Goal: Information Seeking & Learning: Find contact information

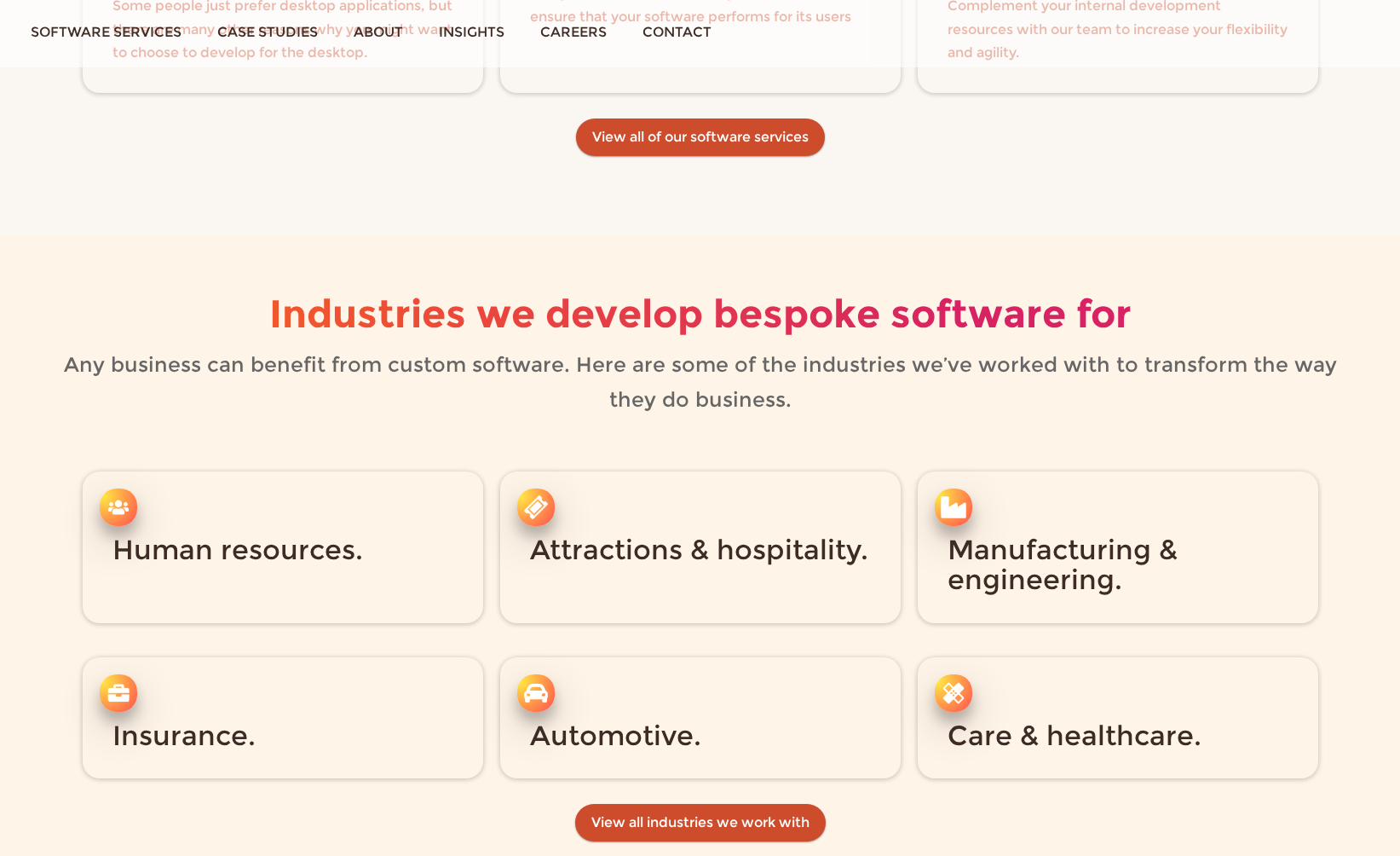
scroll to position [4458, 0]
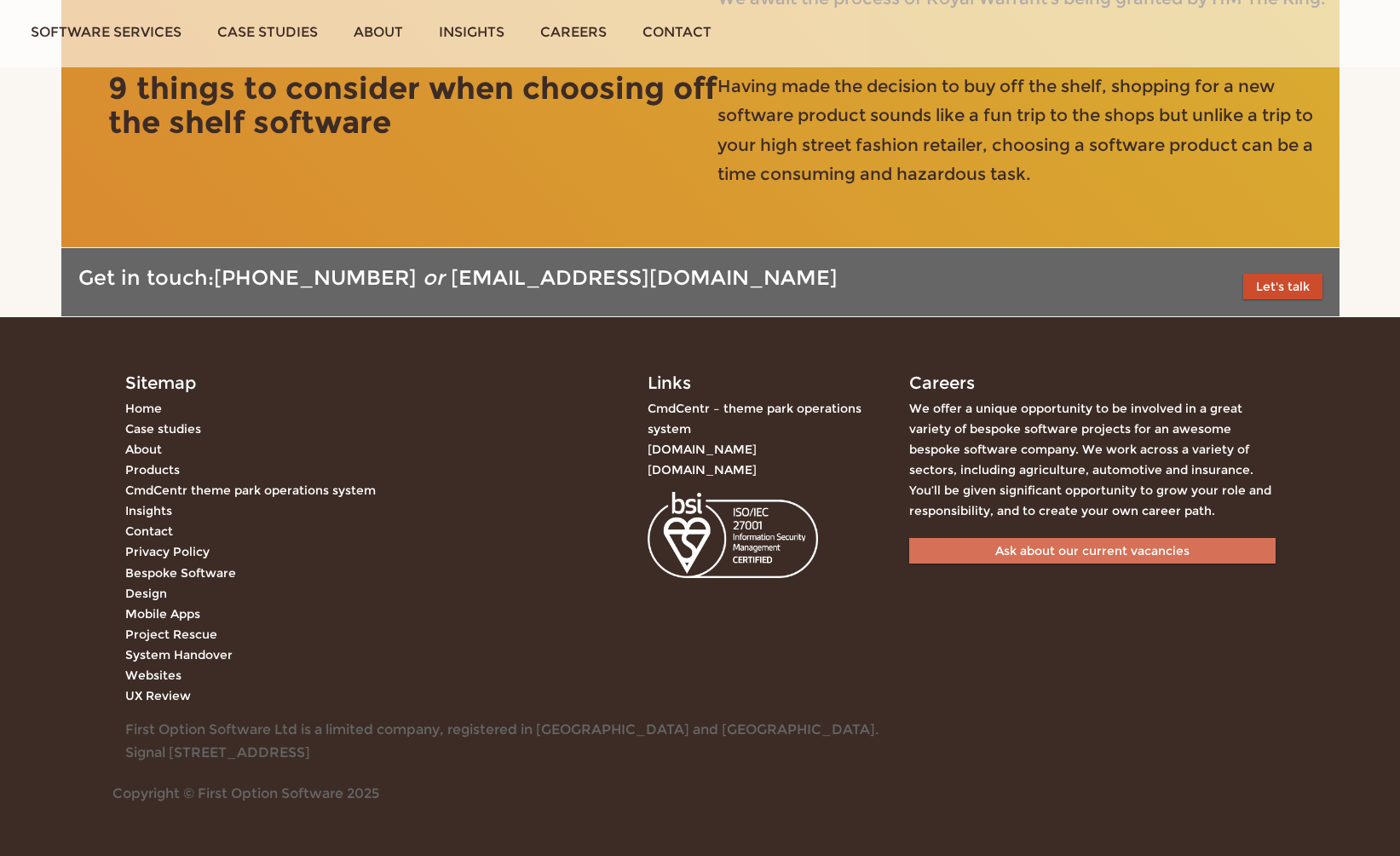
click at [1214, 560] on link "Ask about our current vacancies" at bounding box center [1093, 551] width 367 height 26
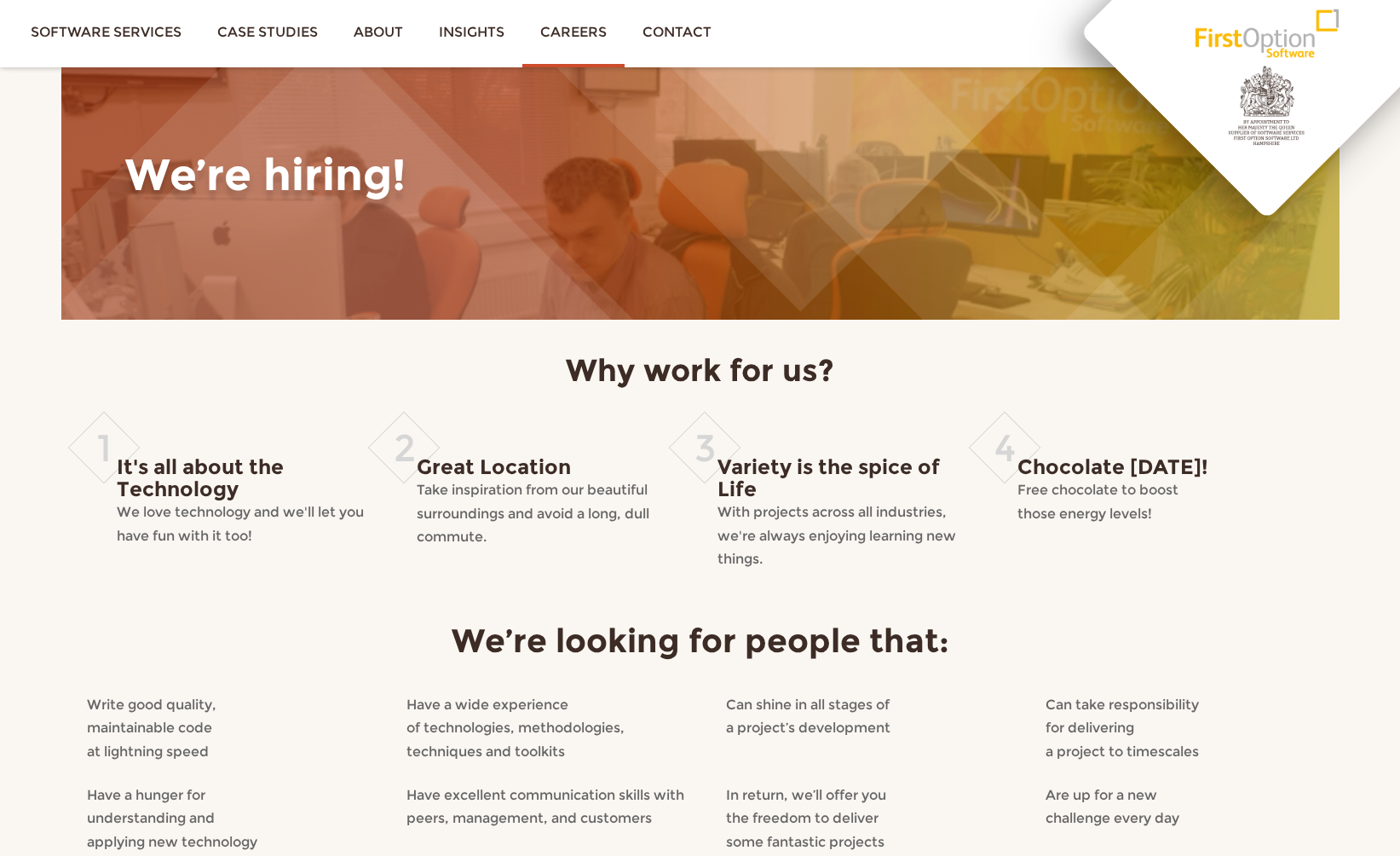
click at [599, 527] on p "Take inspiration from our beautiful surroundings and avoid a long, dull commute." at bounding box center [550, 514] width 267 height 71
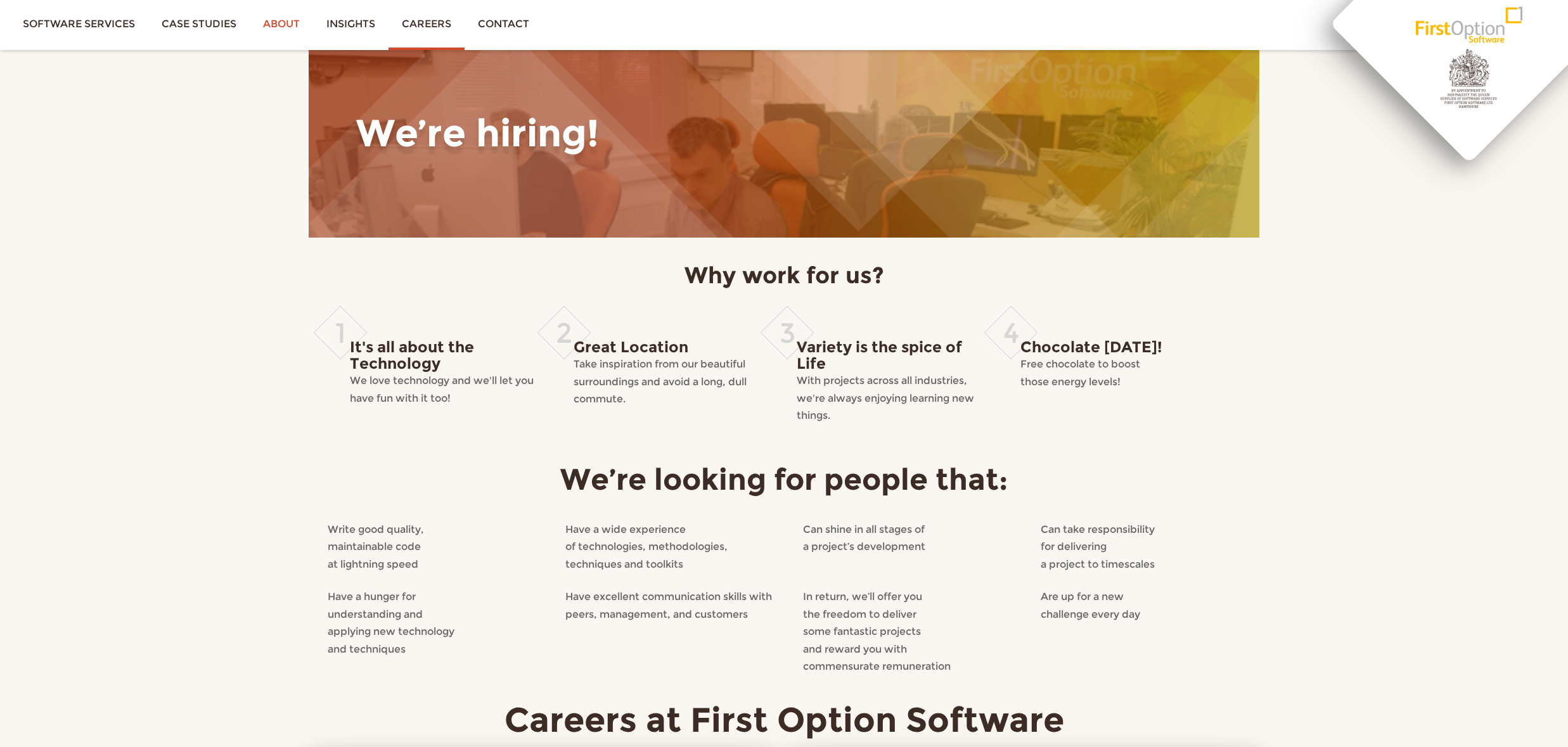
click at [282, 14] on link "About" at bounding box center [281, 23] width 64 height 48
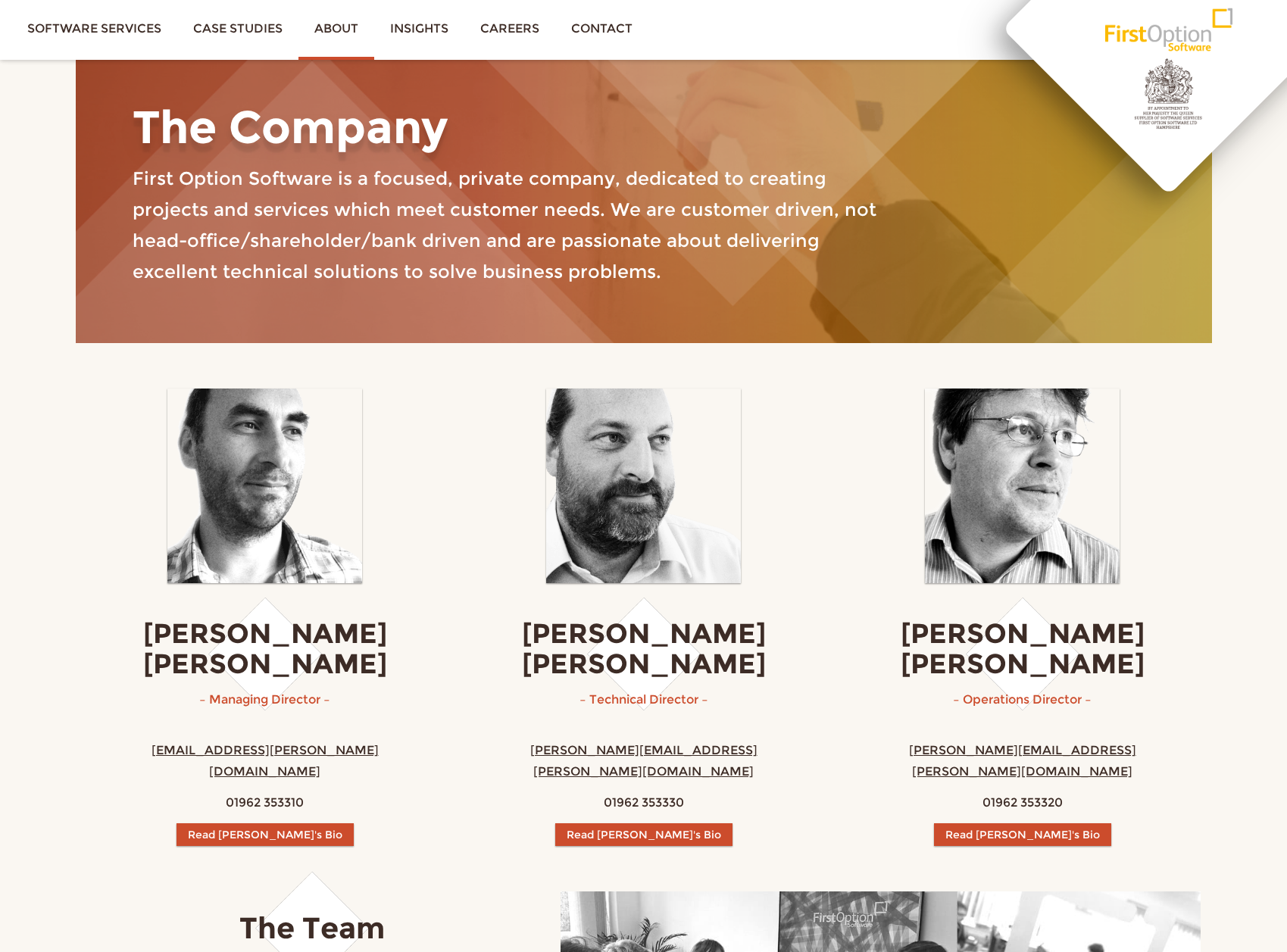
drag, startPoint x: 115, startPoint y: 133, endPoint x: 124, endPoint y: 108, distance: 26.6
click at [115, 133] on div "The Company First Option Software is a focused, private company, dedicated to c…" at bounding box center [644, 200] width 1136 height 287
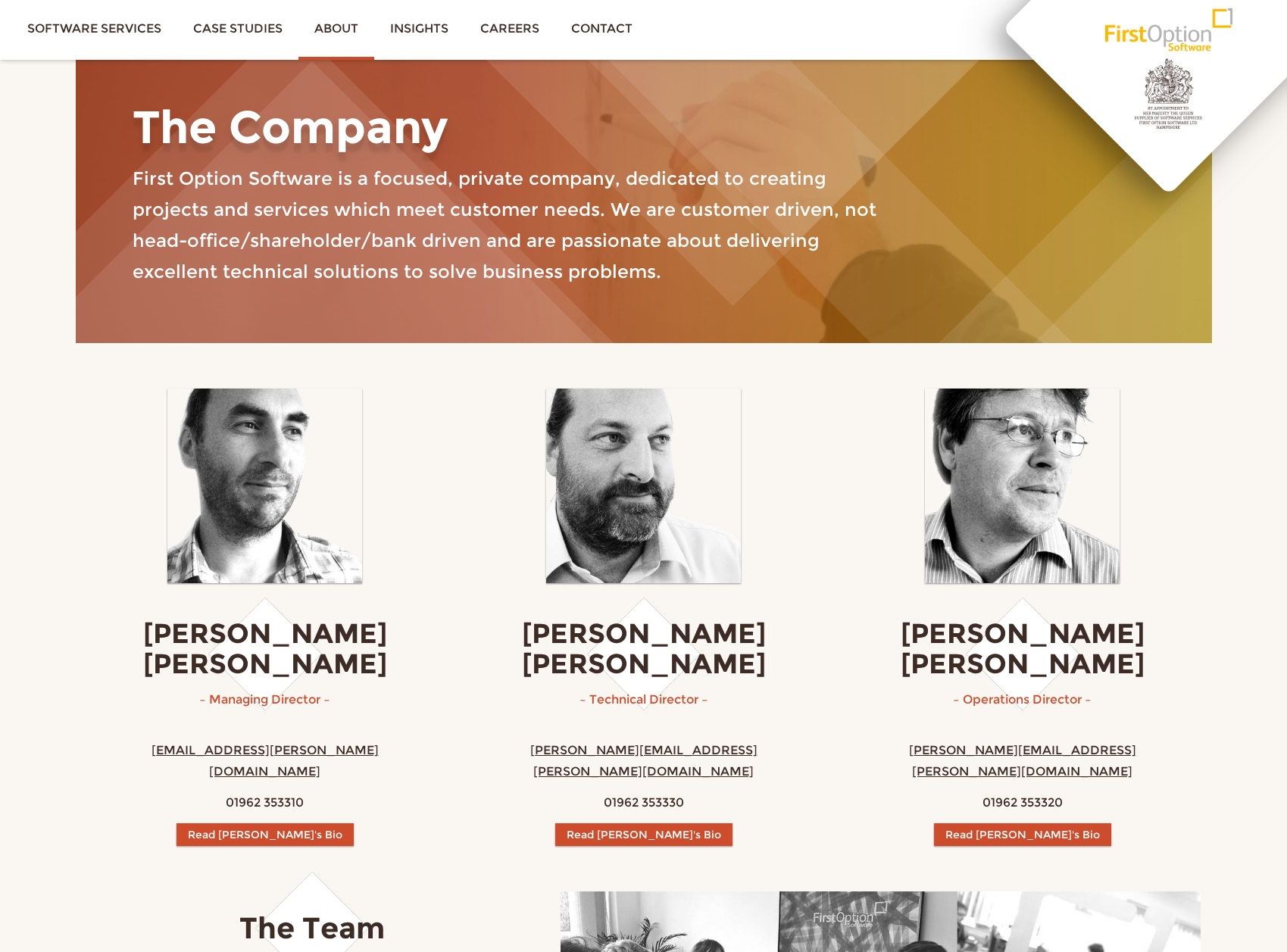
drag, startPoint x: 763, startPoint y: 403, endPoint x: 974, endPoint y: 285, distance: 241.8
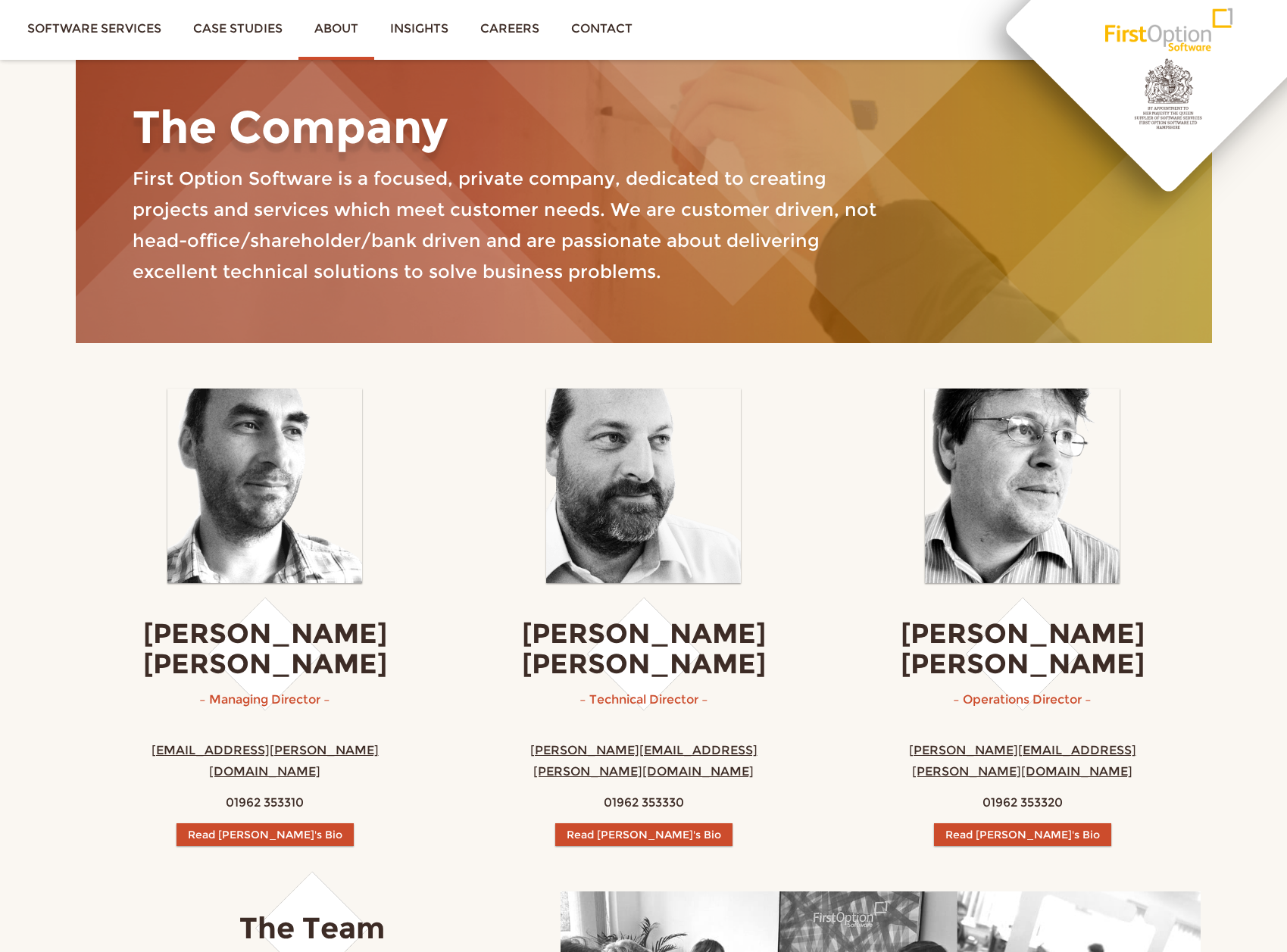
click at [812, 298] on div "The Company First Option Software is a focused, private company, dedicated to c…" at bounding box center [644, 200] width 1136 height 287
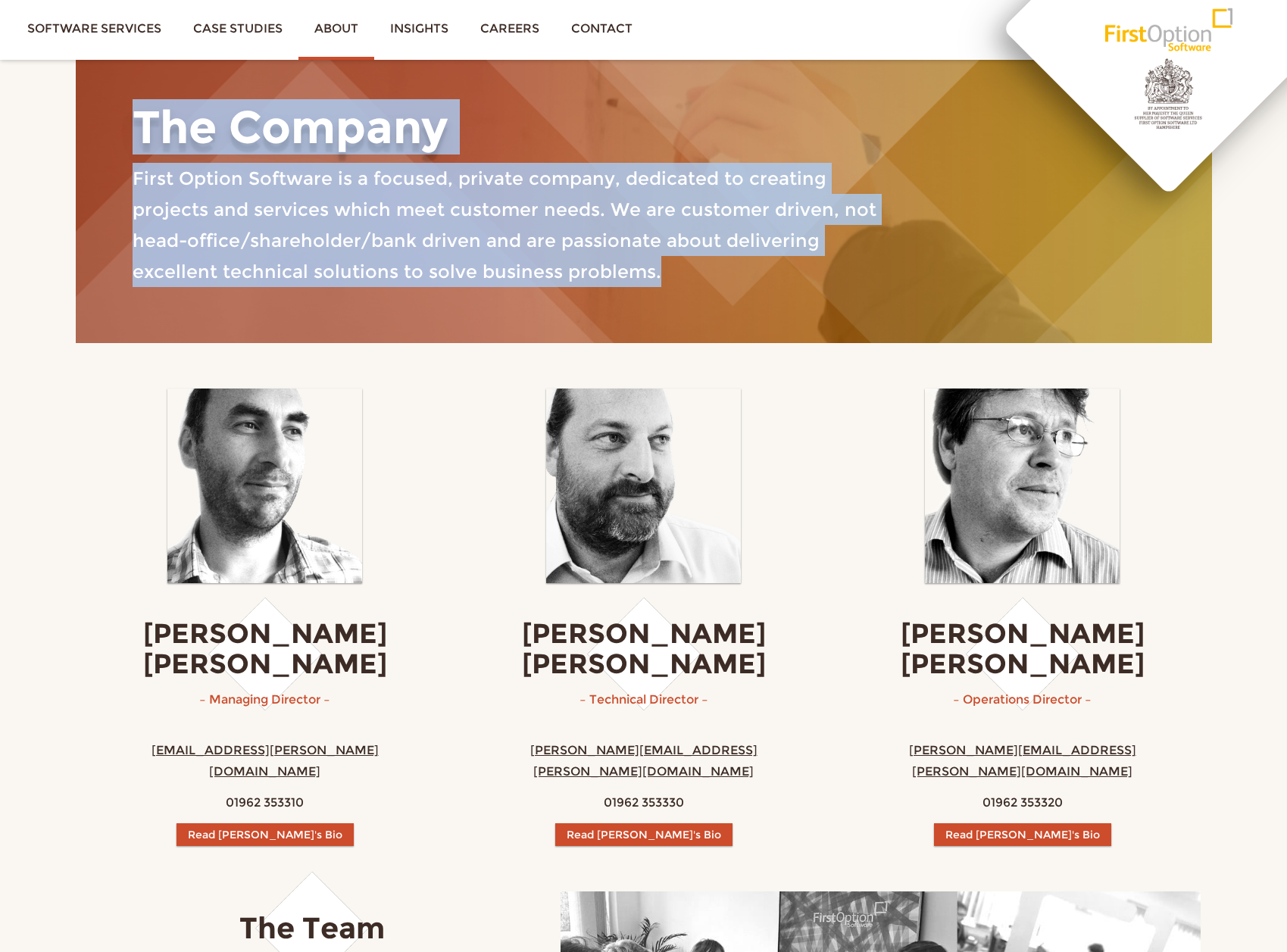
drag, startPoint x: 657, startPoint y: 268, endPoint x: 775, endPoint y: 367, distance: 154.0
click at [130, 129] on div "The Company First Option Software is a focused, private company, dedicated to c…" at bounding box center [644, 200] width 1136 height 287
copy div "The Company First Option Software is a focused, private company, dedicated to c…"
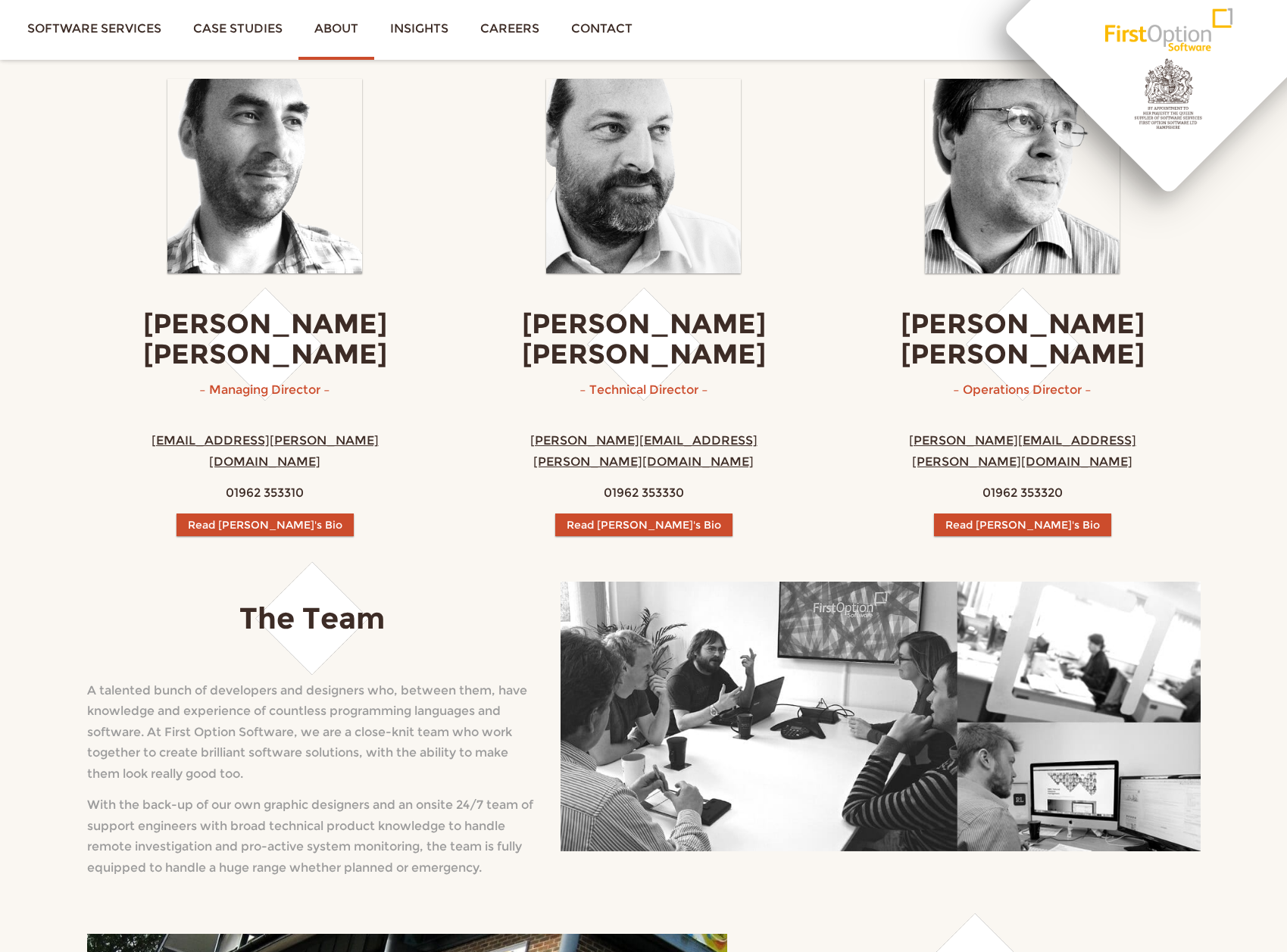
scroll to position [1090, 0]
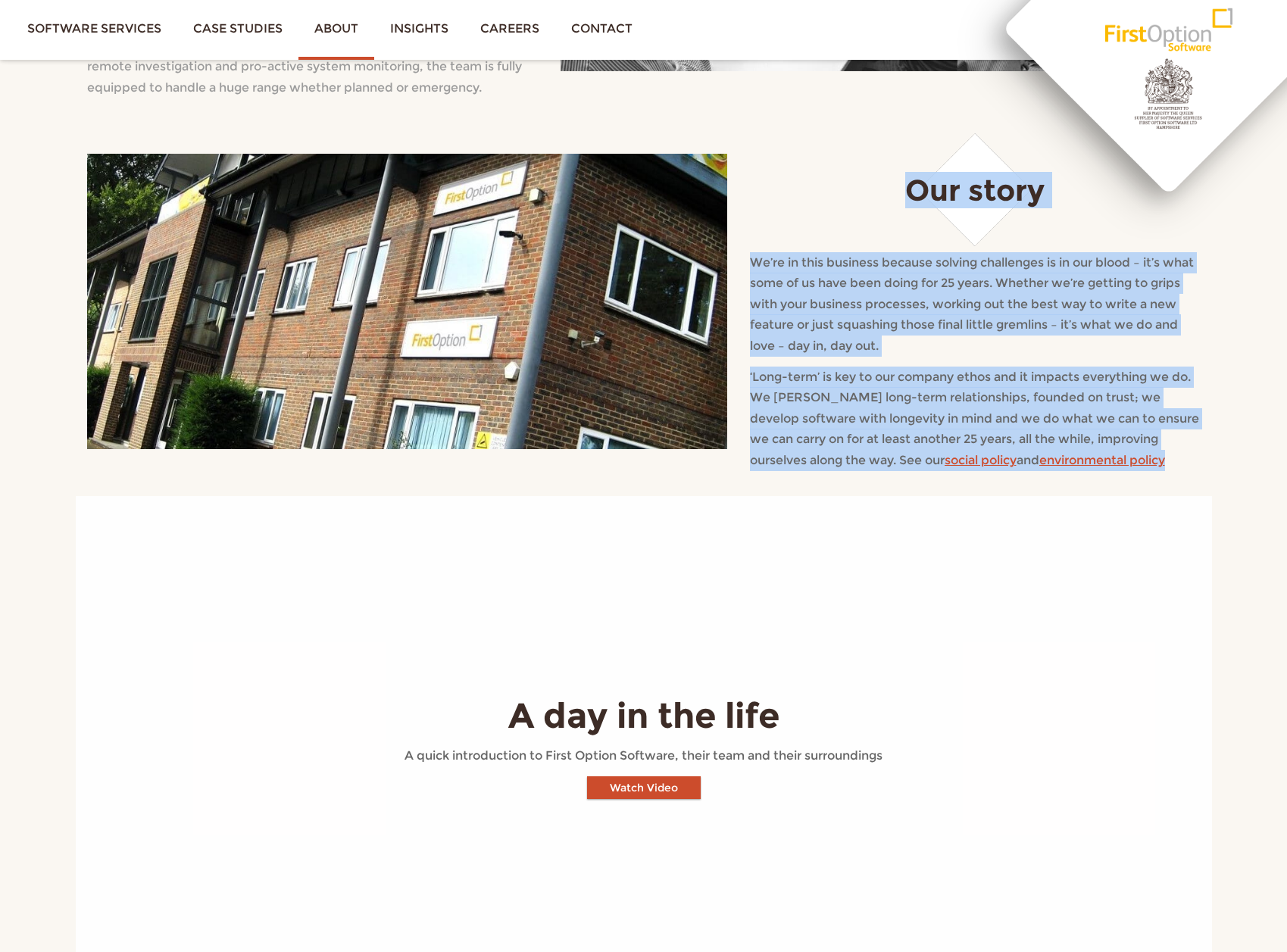
drag, startPoint x: 829, startPoint y: 144, endPoint x: 1214, endPoint y: 442, distance: 486.9
click at [1214, 442] on div "Our story We’re in this business because solving challenges is in our blood – i…" at bounding box center [644, 310] width 1159 height 372
copy div "Our story We’re in this business because solving challenges is in our blood – i…"
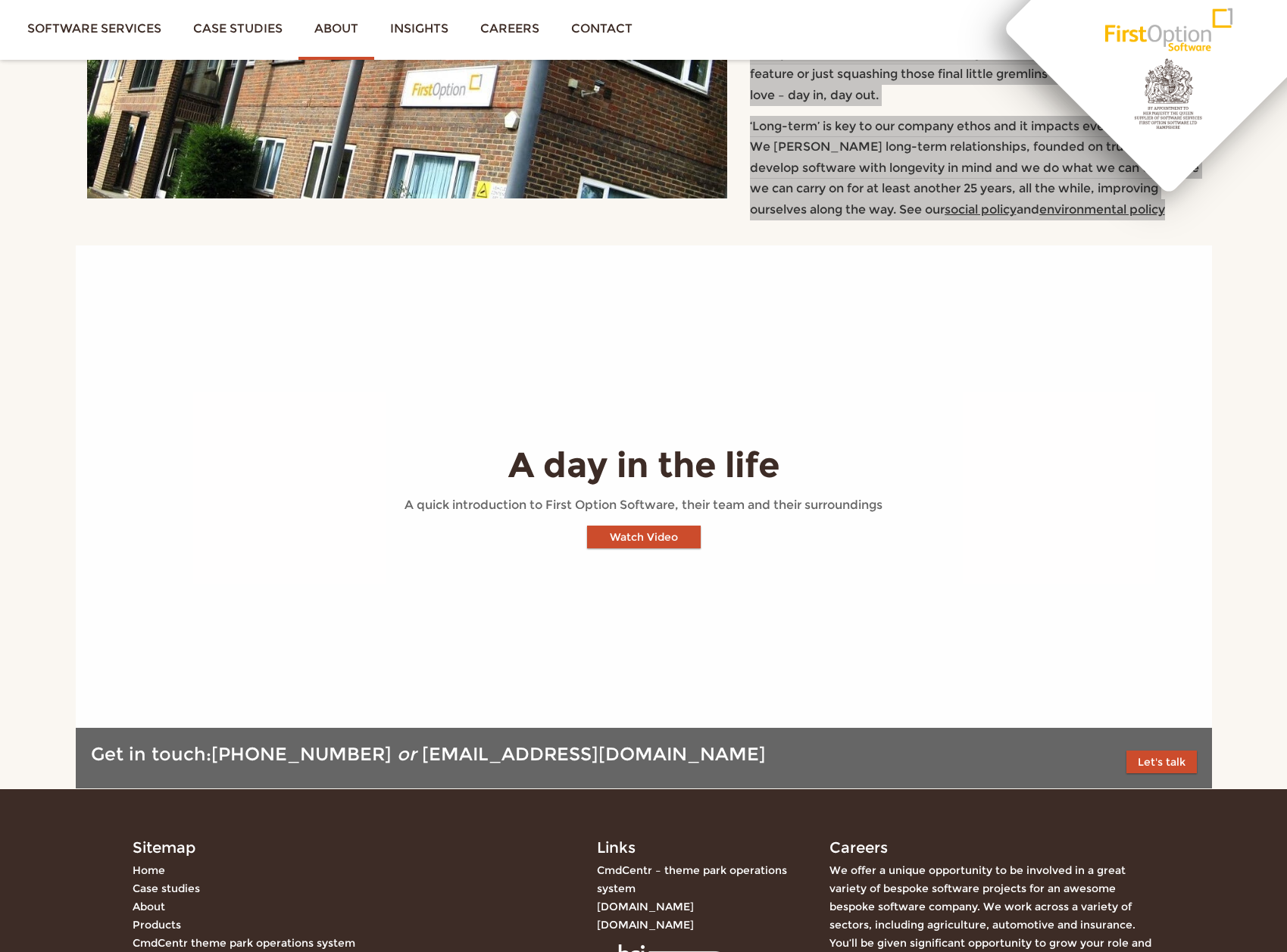
scroll to position [1574, 0]
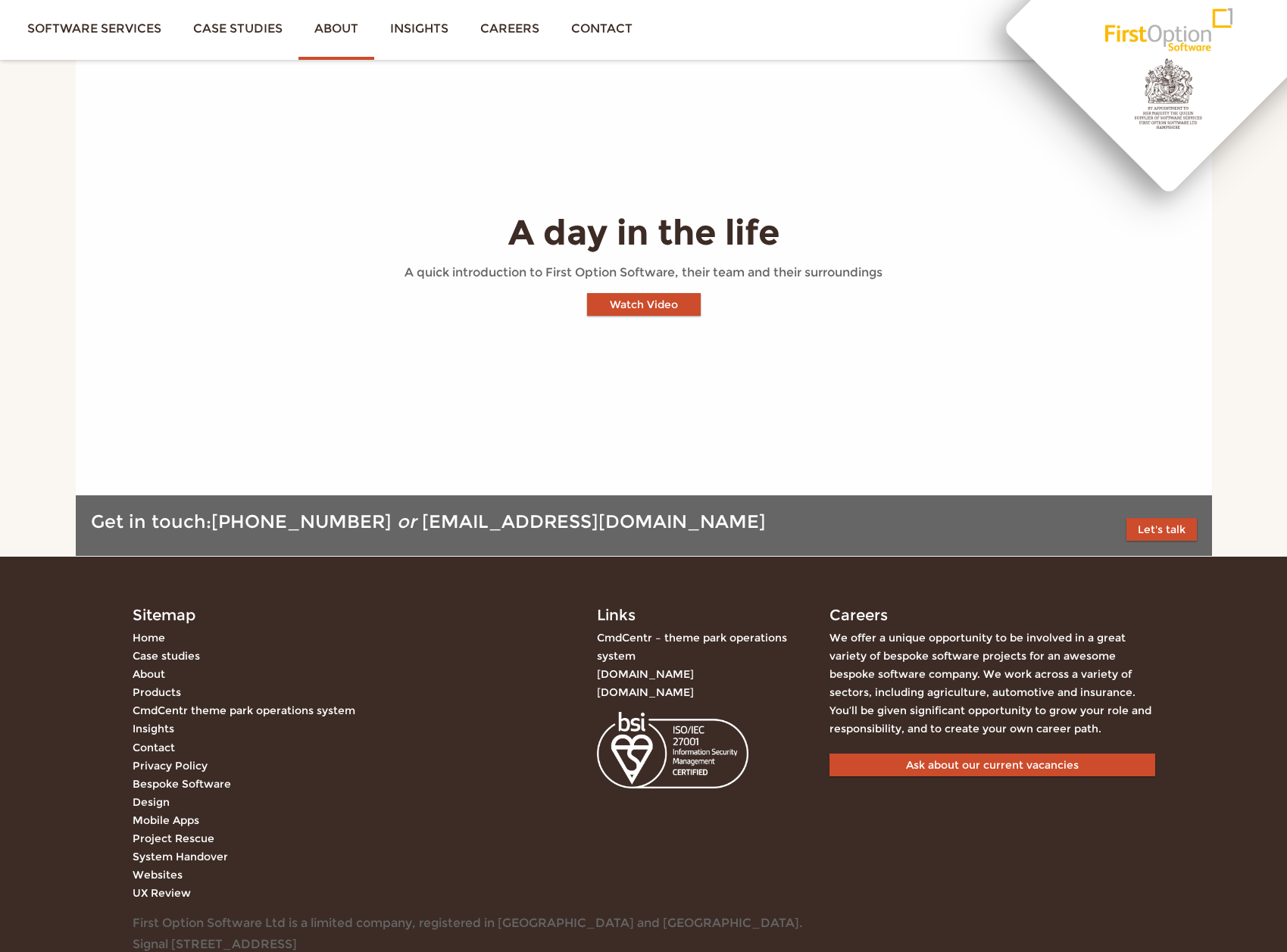
click at [968, 649] on div "We offer a unique opportunity to be involved in a great variety of bespoke soft…" at bounding box center [992, 683] width 326 height 110
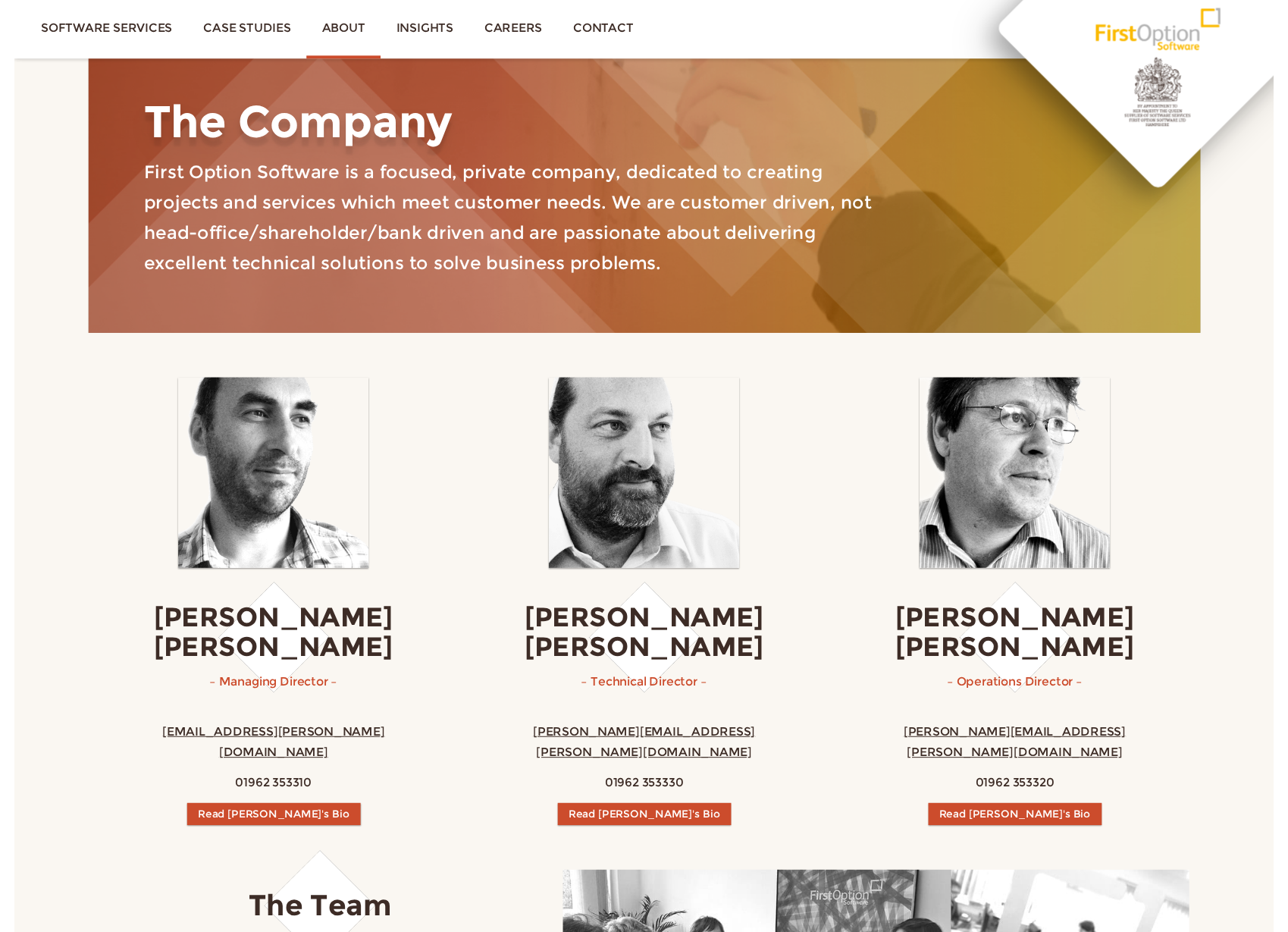
scroll to position [0, 0]
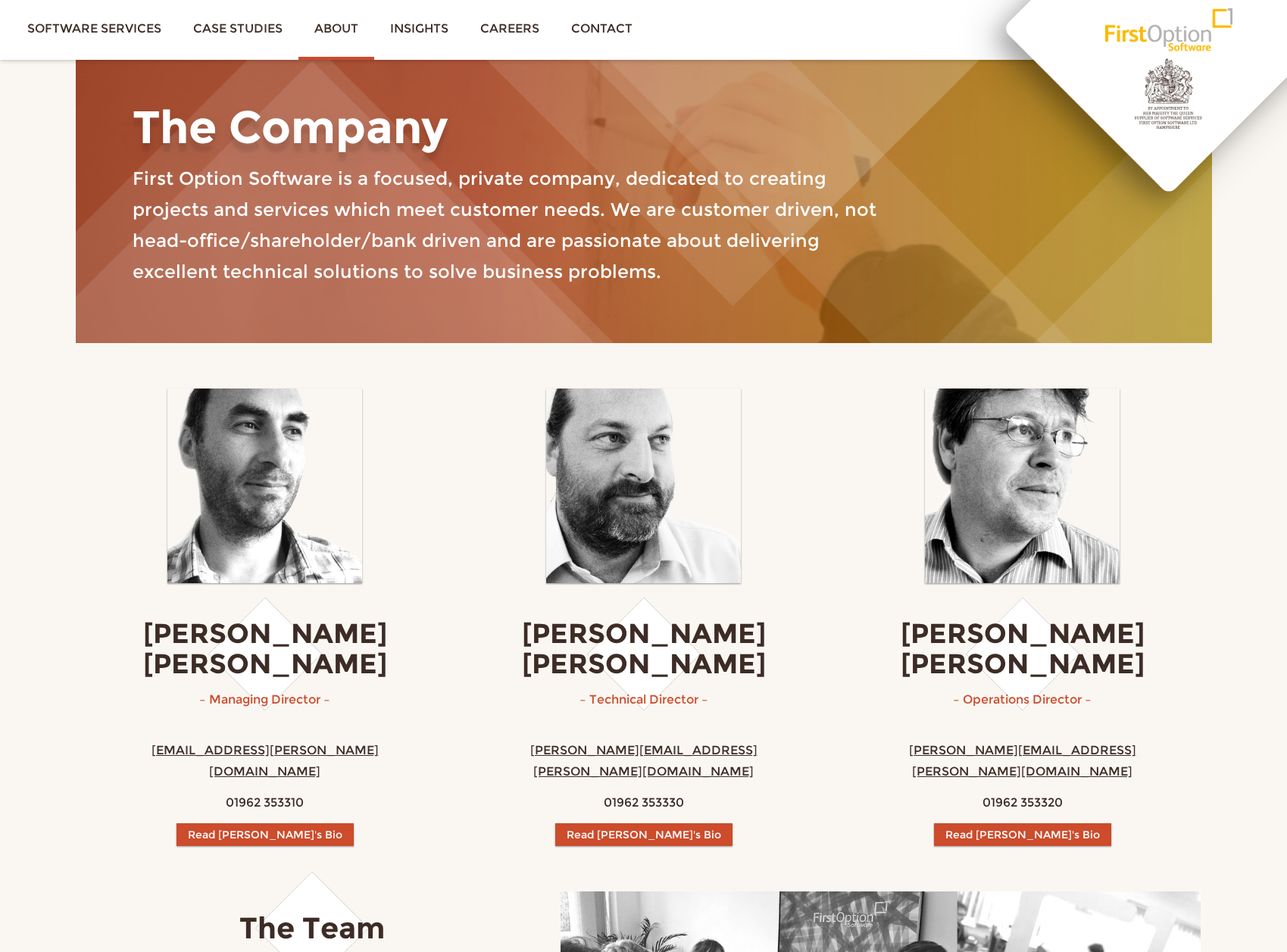
drag, startPoint x: 1126, startPoint y: 280, endPoint x: 1120, endPoint y: 286, distance: 8.5
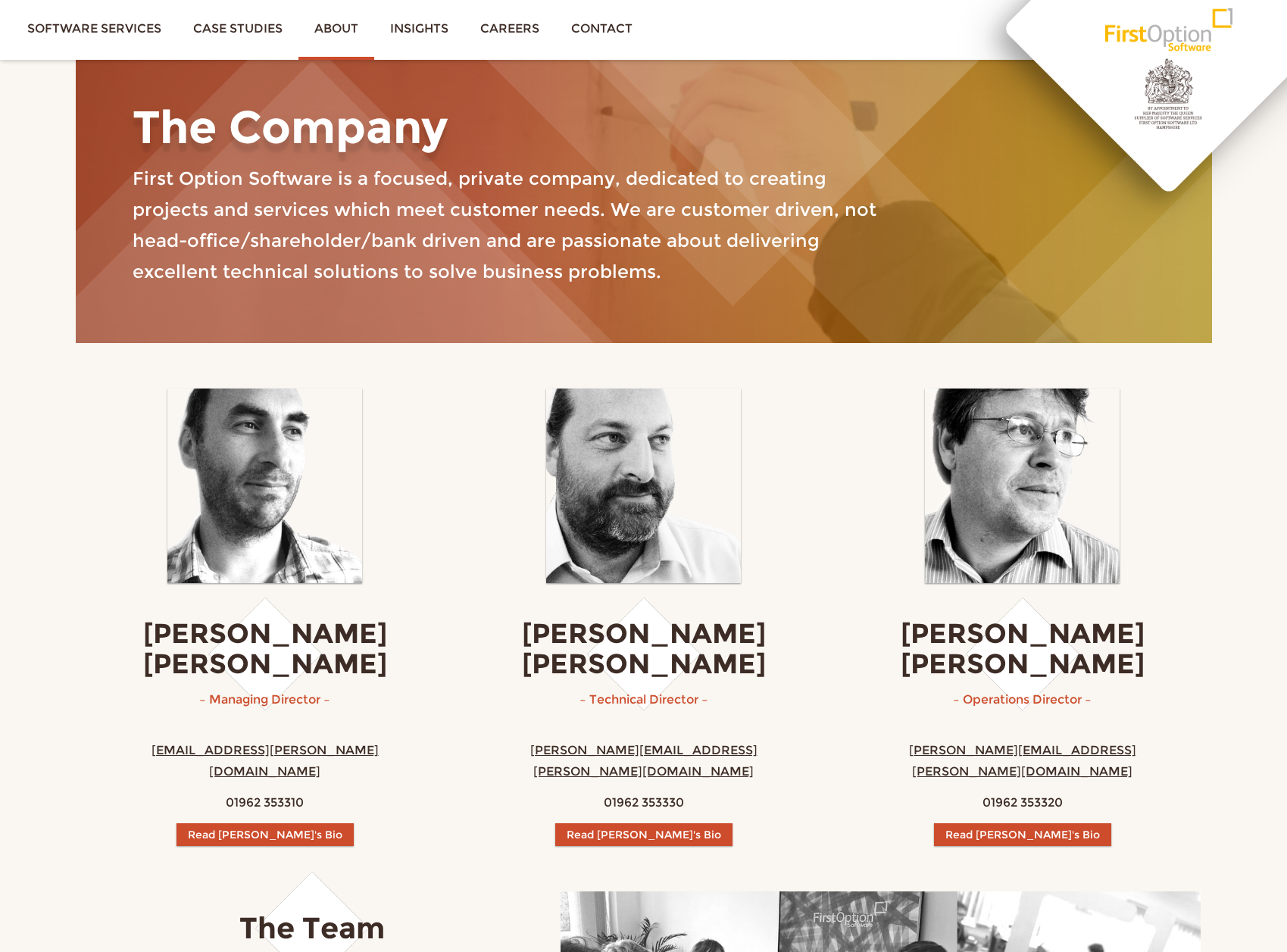
click at [1120, 286] on div "First Option Software is a focused, private company, dedicated to creating proj…" at bounding box center [644, 230] width 1045 height 135
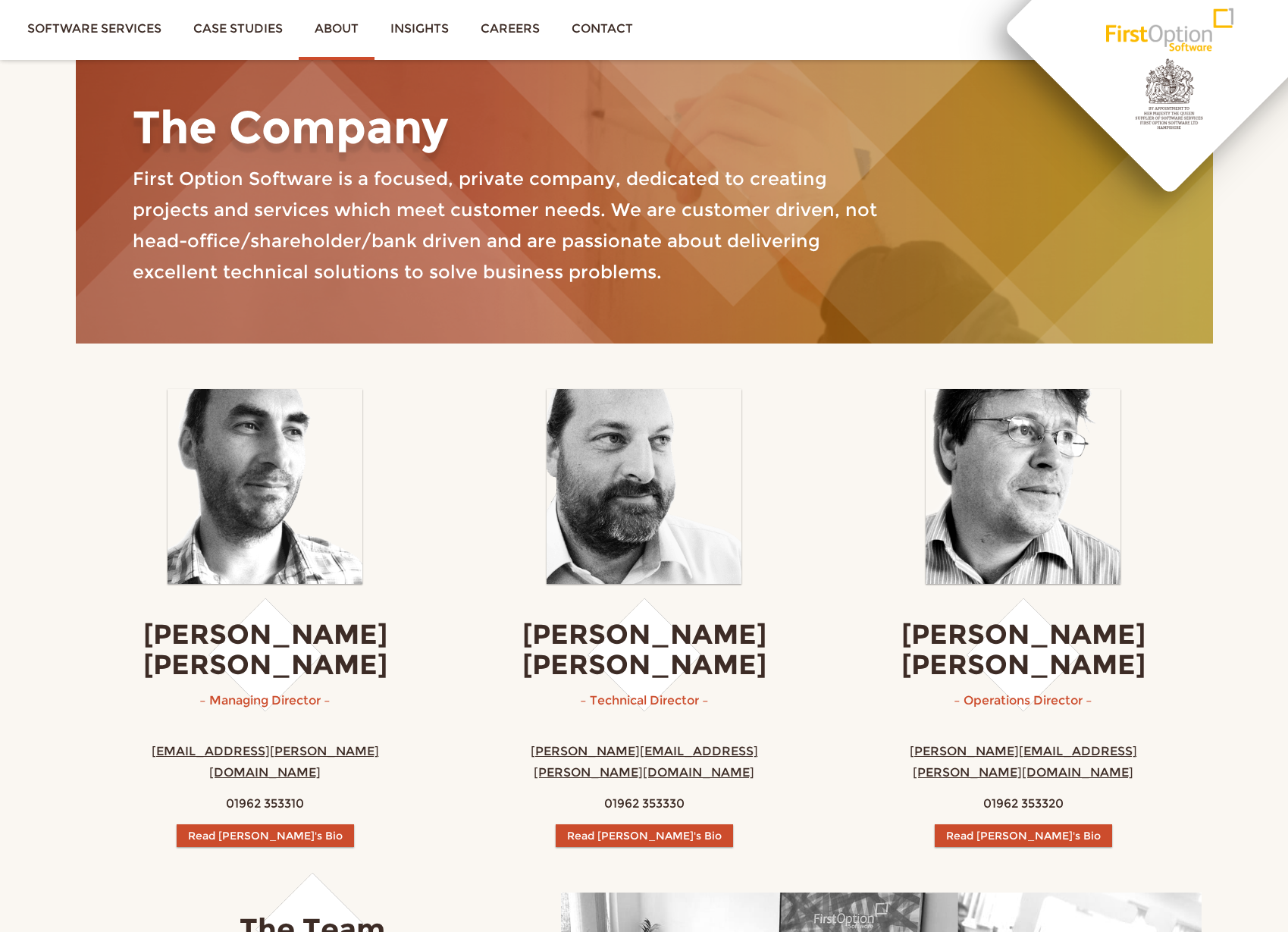
click at [1214, 319] on div "The Company First Option Software is a focused, private company, dedicated to c…" at bounding box center [644, 200] width 1160 height 287
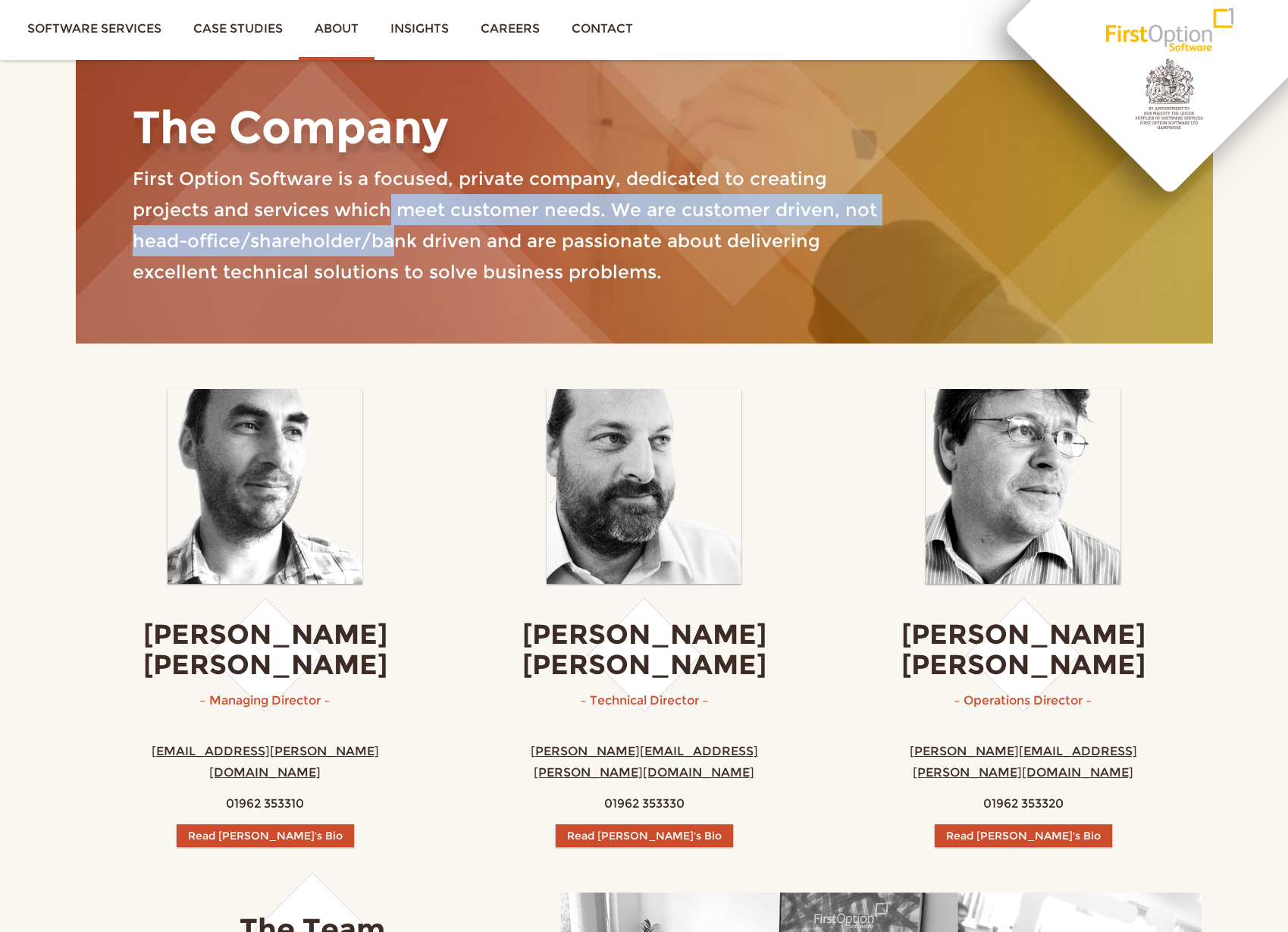
click at [305, 216] on p "First Option Software is a focused, private company, dedicated to creating proj…" at bounding box center [517, 225] width 769 height 125
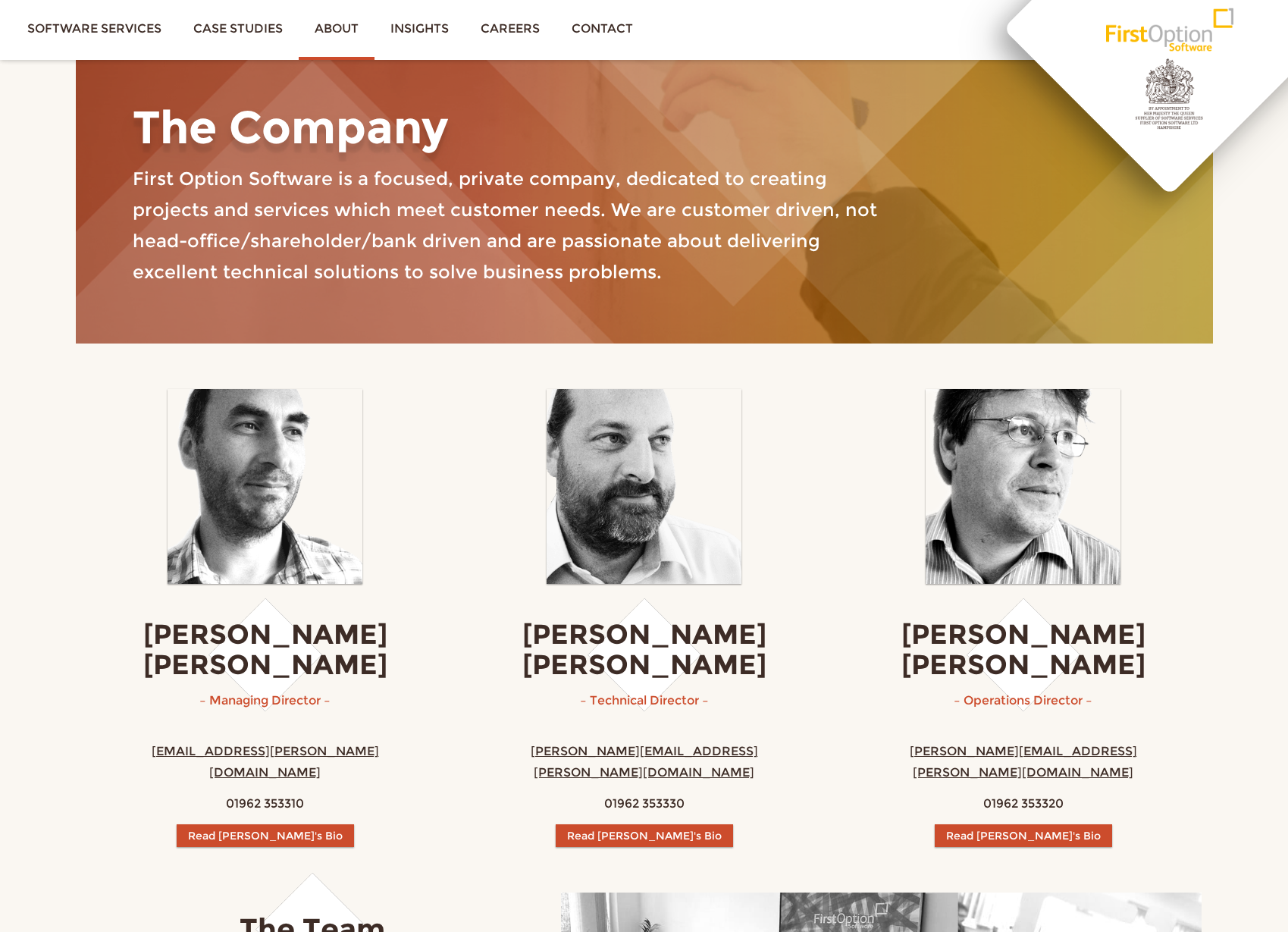
click at [93, 318] on div "The Company First Option Software is a focused, private company, dedicated to c…" at bounding box center [644, 200] width 1137 height 287
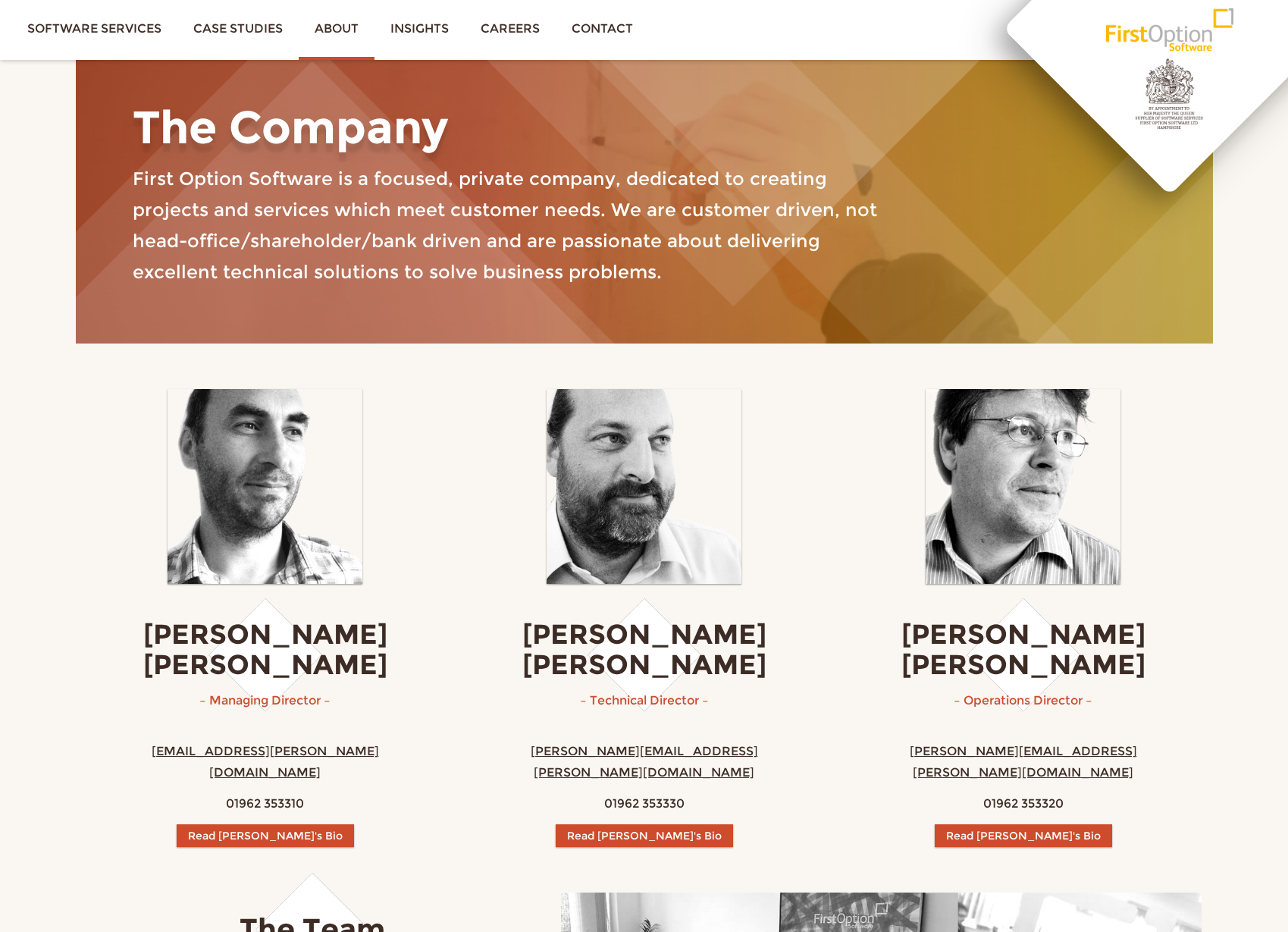
click at [1186, 44] on link "First Option Software" at bounding box center [1169, 28] width 215 height 57
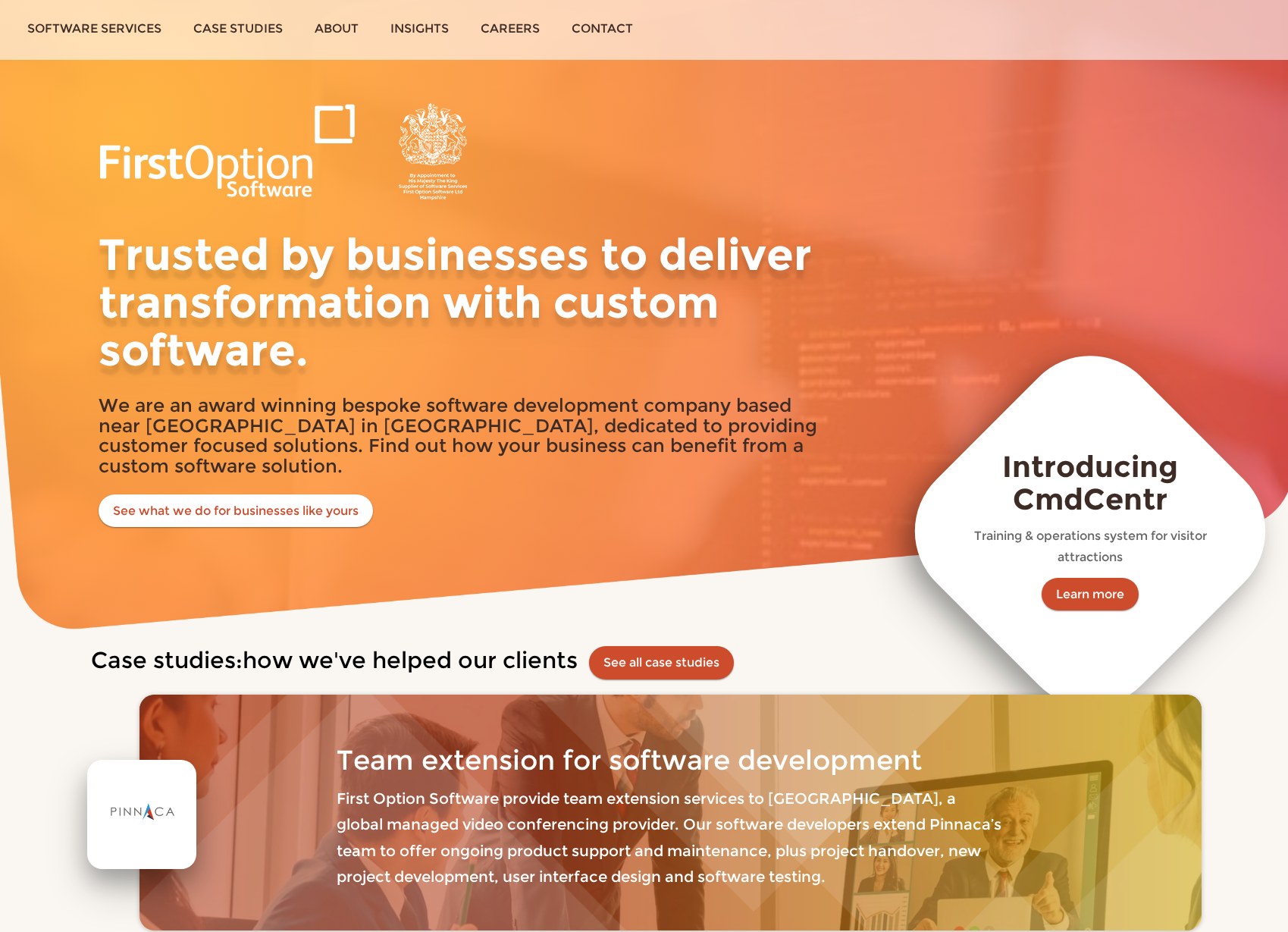
click at [386, 67] on div "Trusted by businesses to deliver transformation with custom software. We are an…" at bounding box center [644, 315] width 1288 height 630
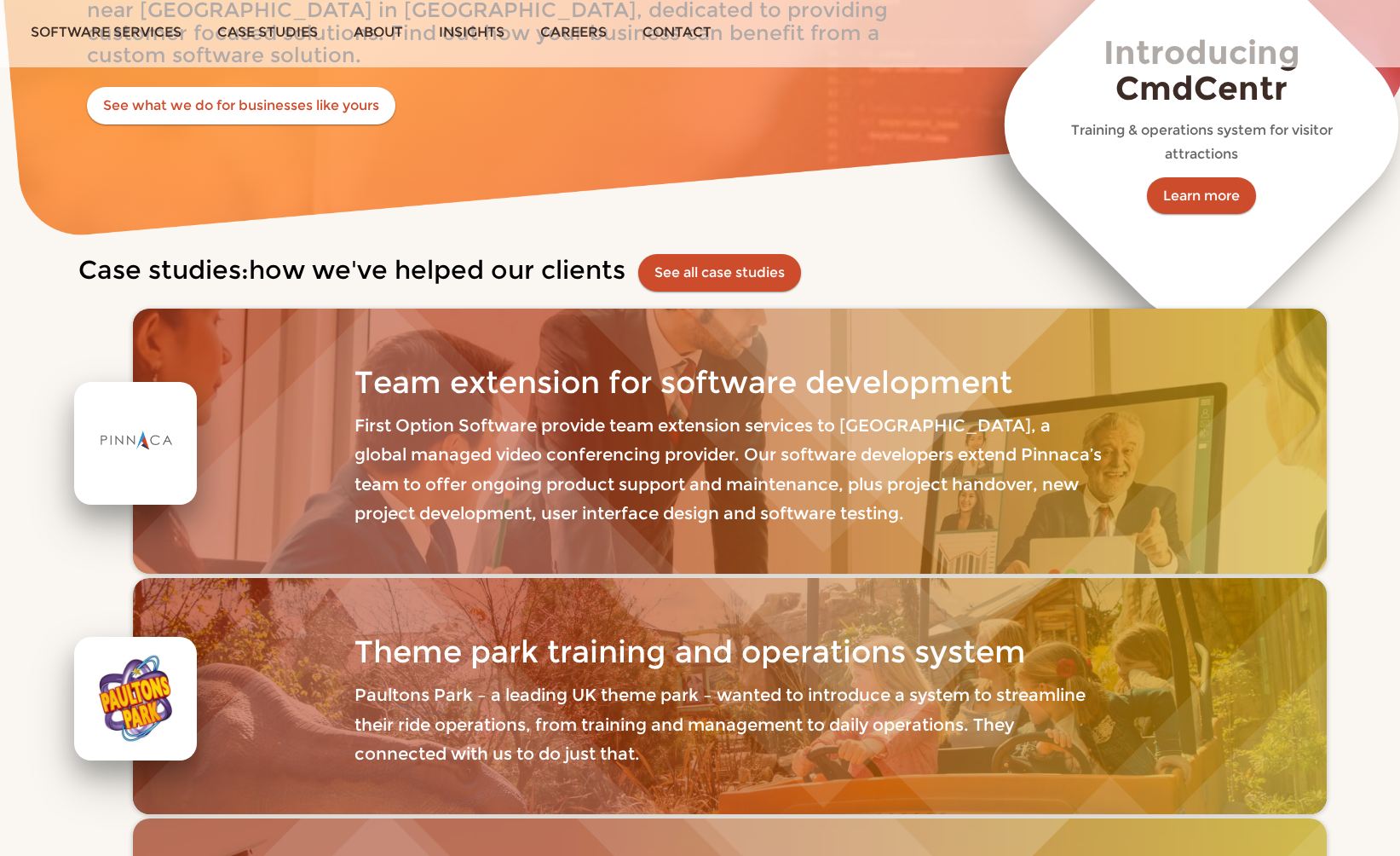
scroll to position [520, 0]
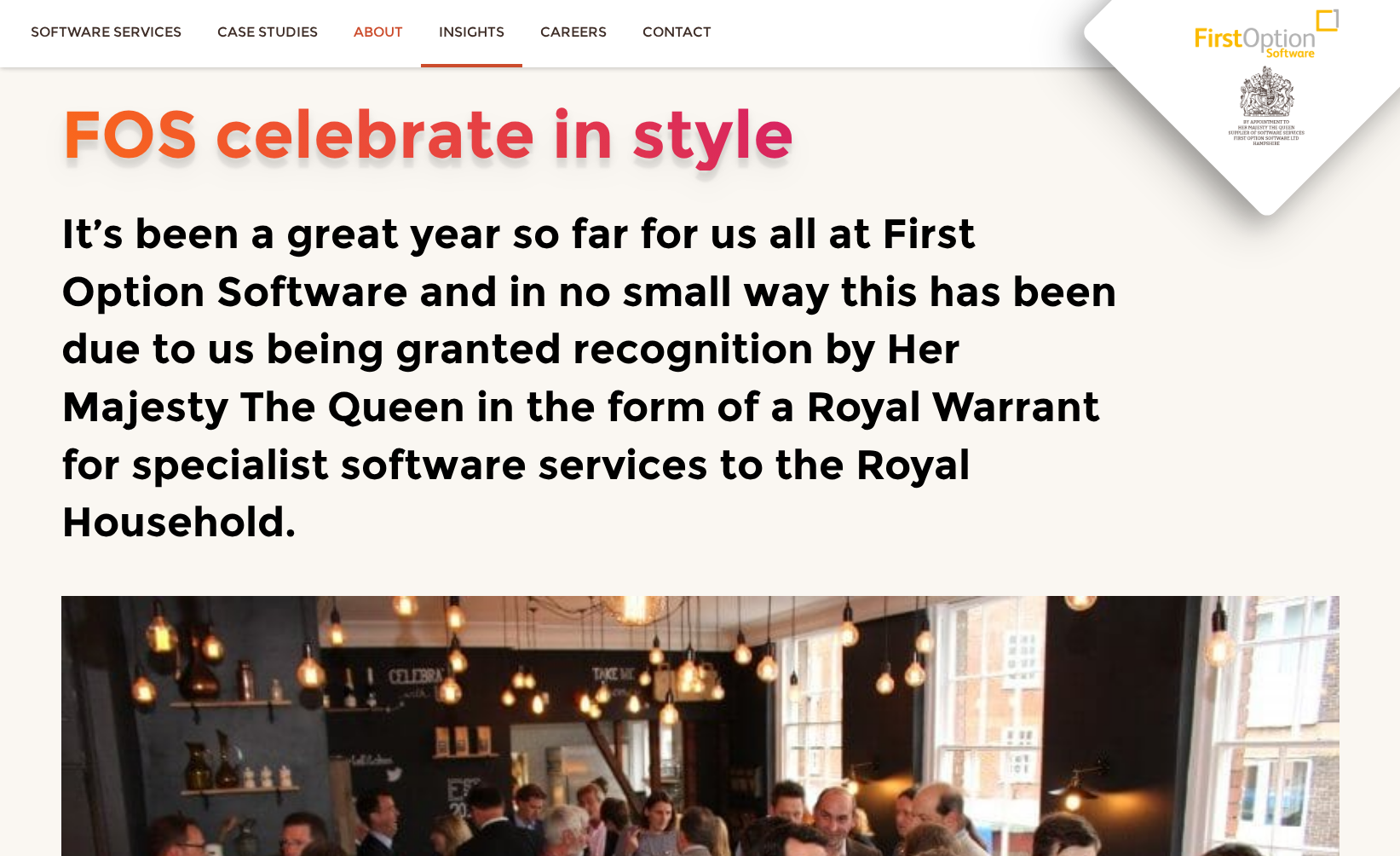
click at [392, 28] on link "About" at bounding box center [378, 32] width 85 height 64
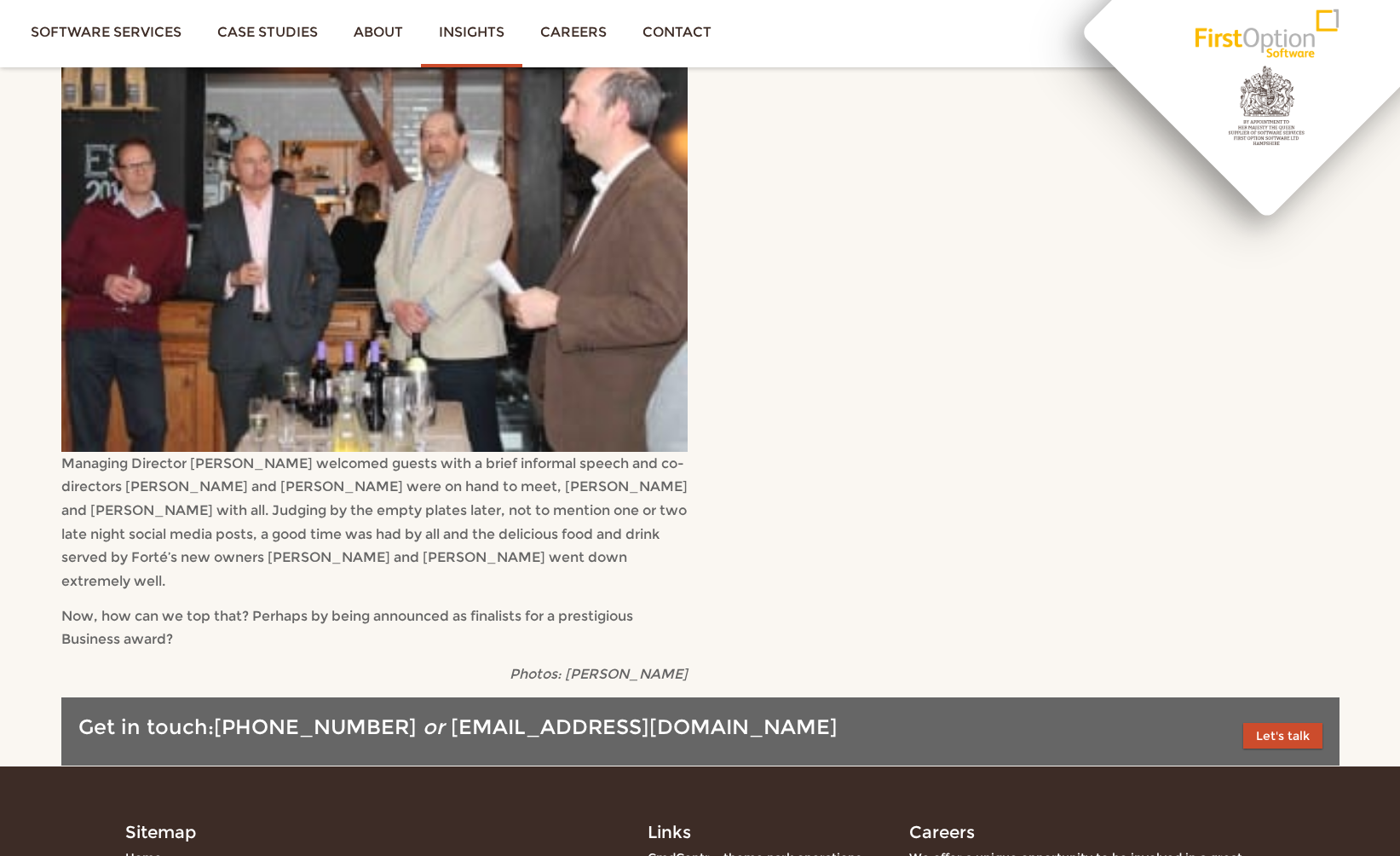
scroll to position [2103, 0]
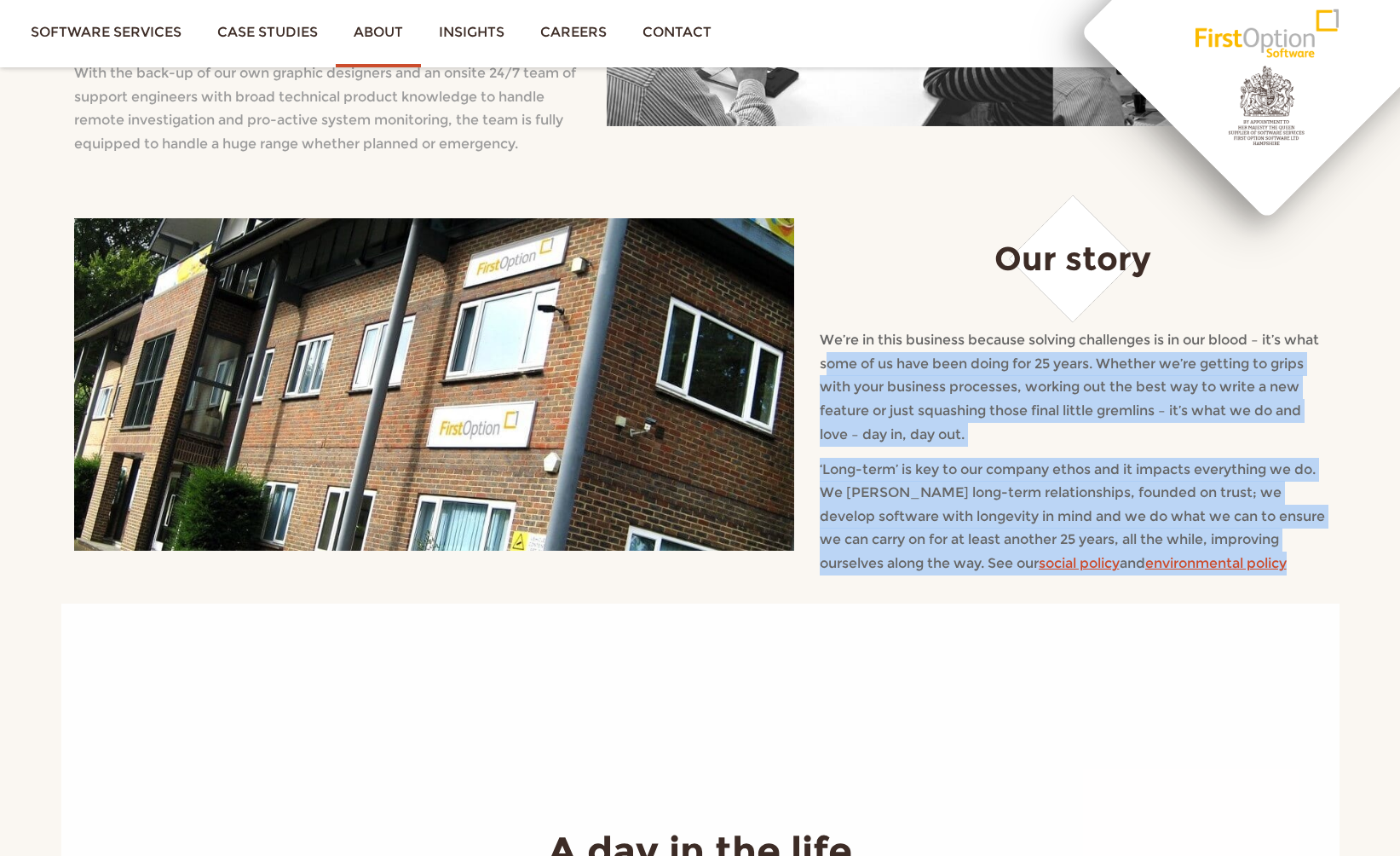
scroll to position [902, 0]
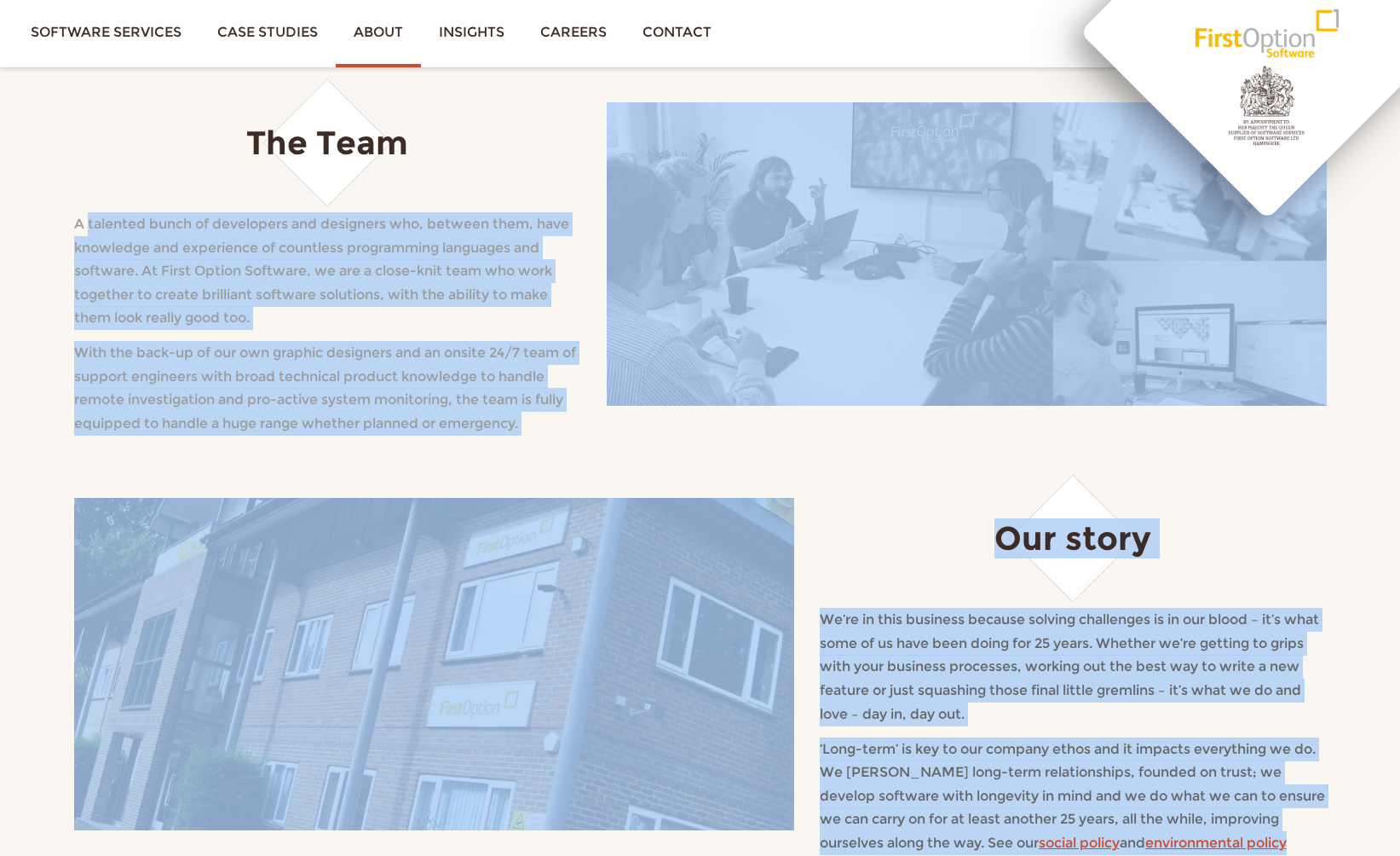
drag, startPoint x: 1315, startPoint y: 511, endPoint x: 88, endPoint y: 194, distance: 1267.3
click at [88, 194] on div "The Company First Option Software is a focused, private company, dedicated to c…" at bounding box center [700, 295] width 1278 height 2264
copy div "talented bunch of developers and designers who, between them, have knowledge an…"
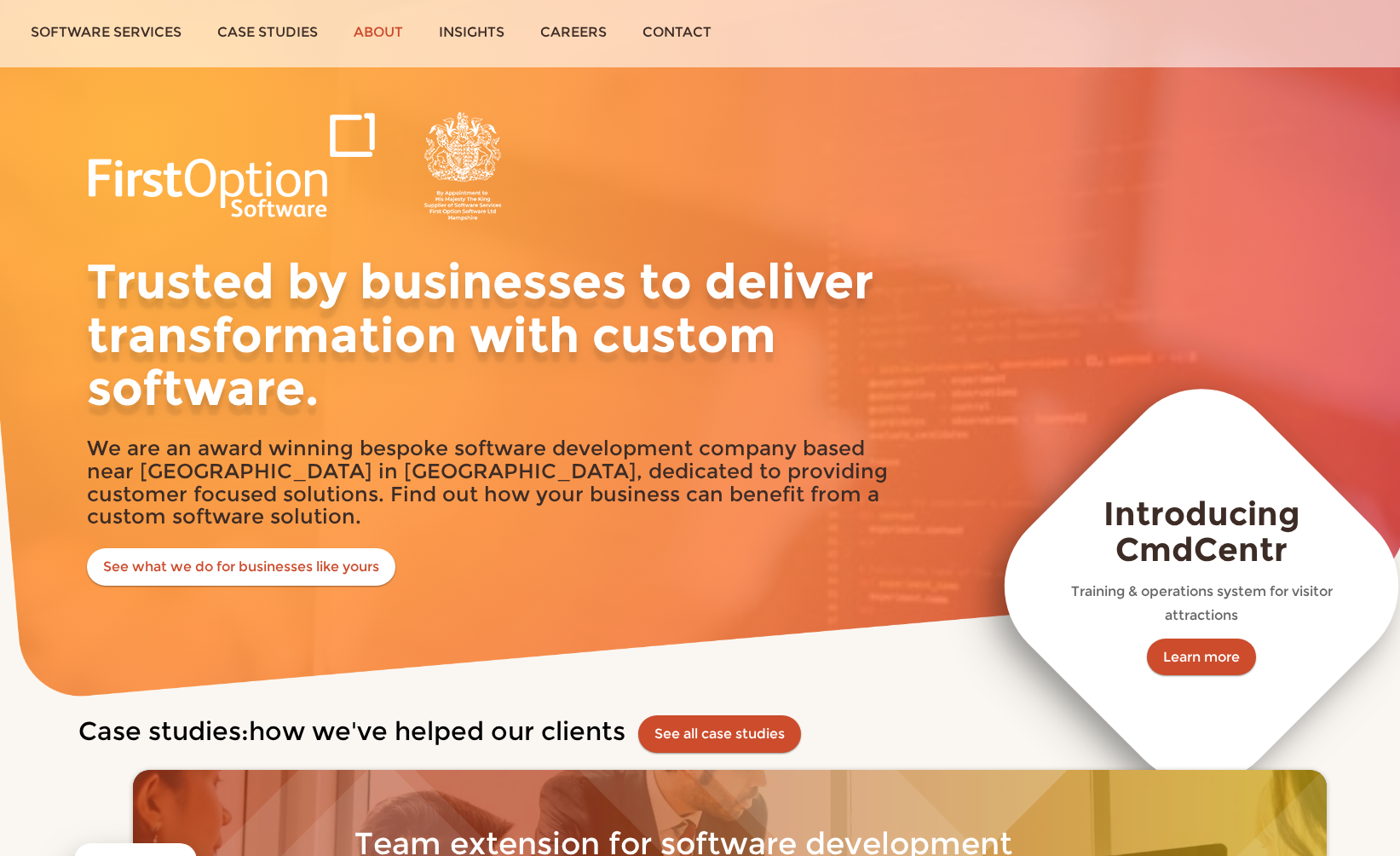
click at [381, 40] on link "About" at bounding box center [378, 32] width 85 height 64
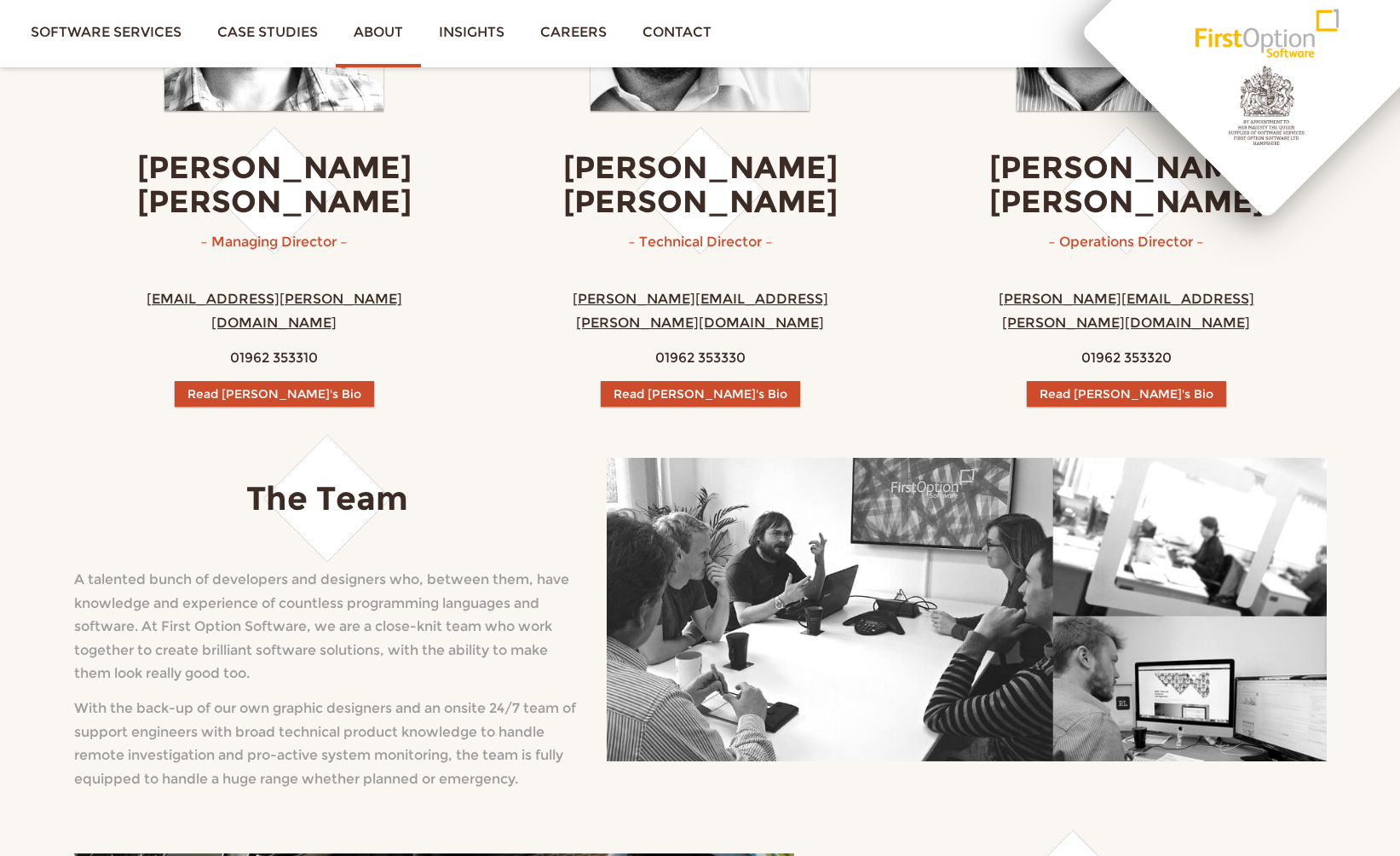
scroll to position [578, 0]
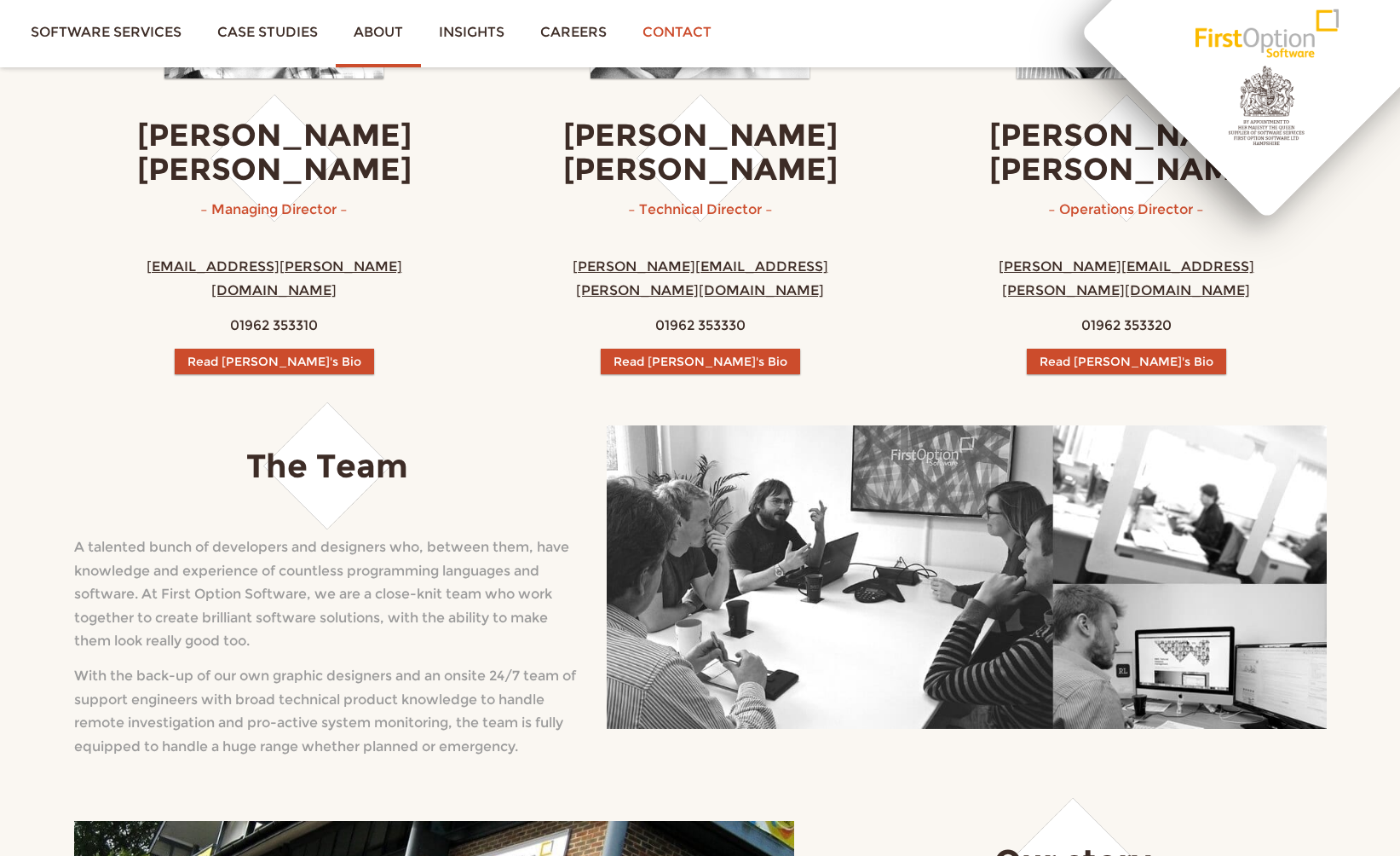
click at [728, 9] on link "Contact" at bounding box center [676, 32] width 105 height 64
